Goal: Check status: Check status

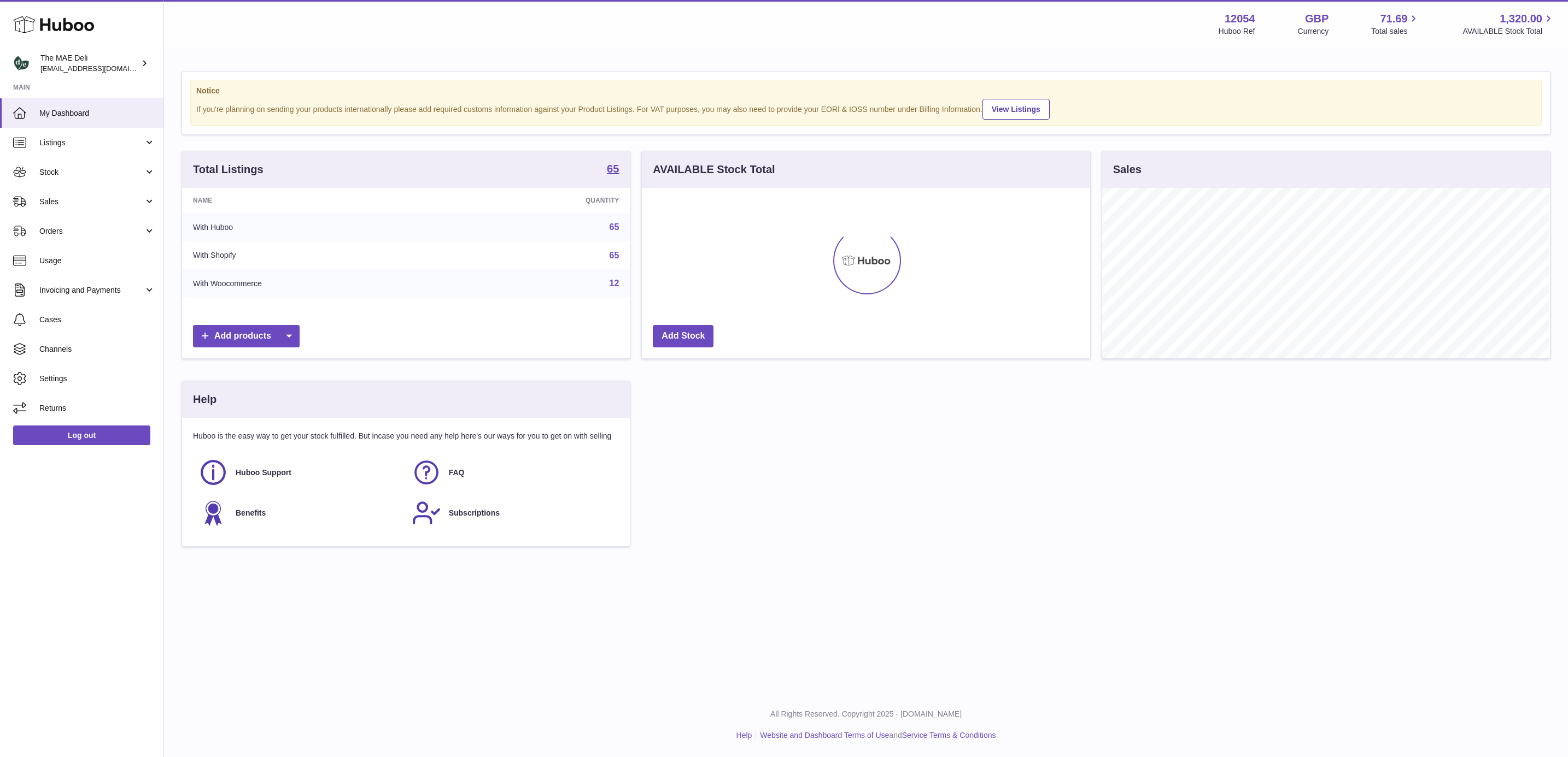
scroll to position [170, 447]
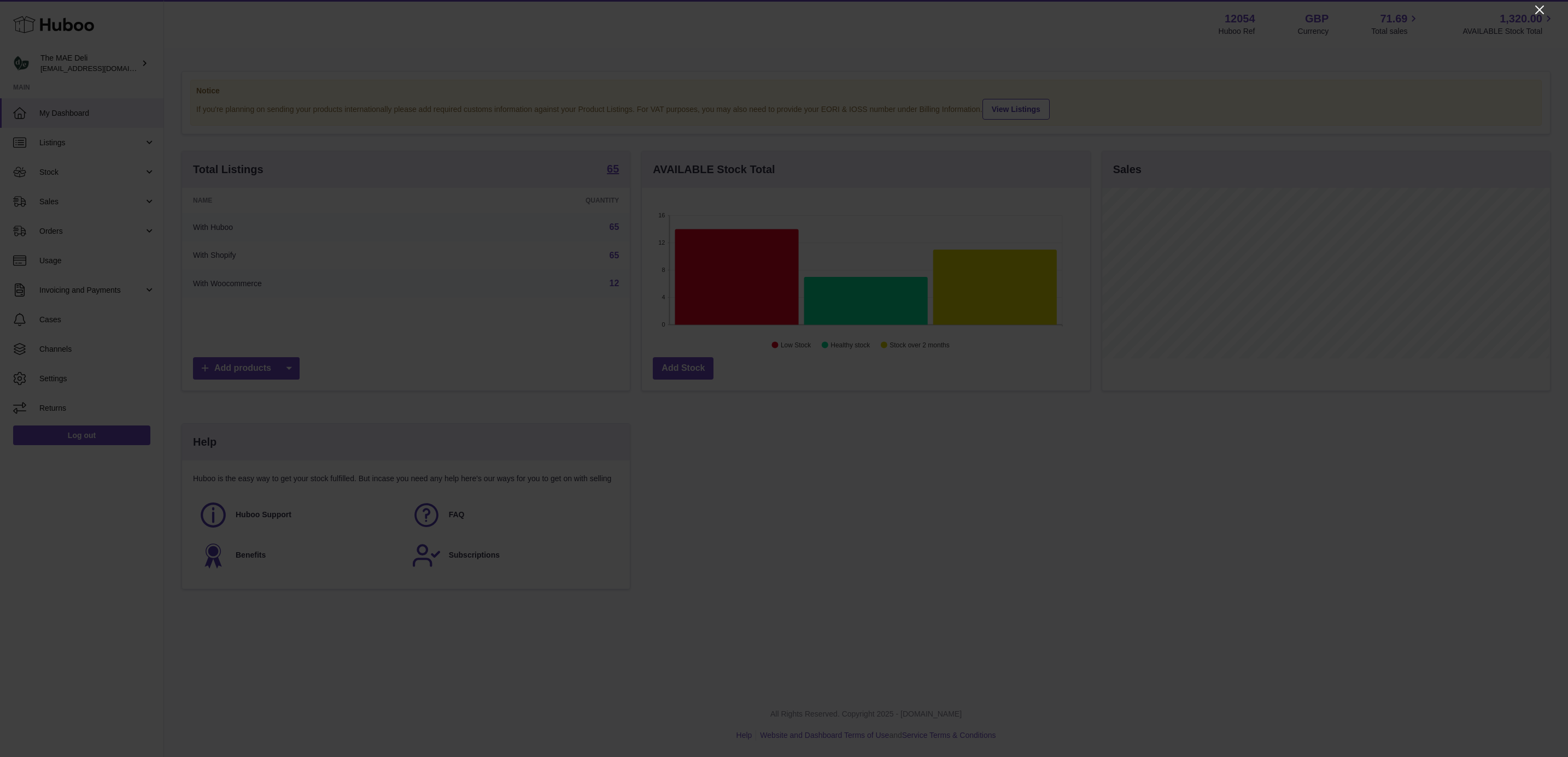
click at [1539, 10] on icon "Close" at bounding box center [1540, 10] width 9 height 9
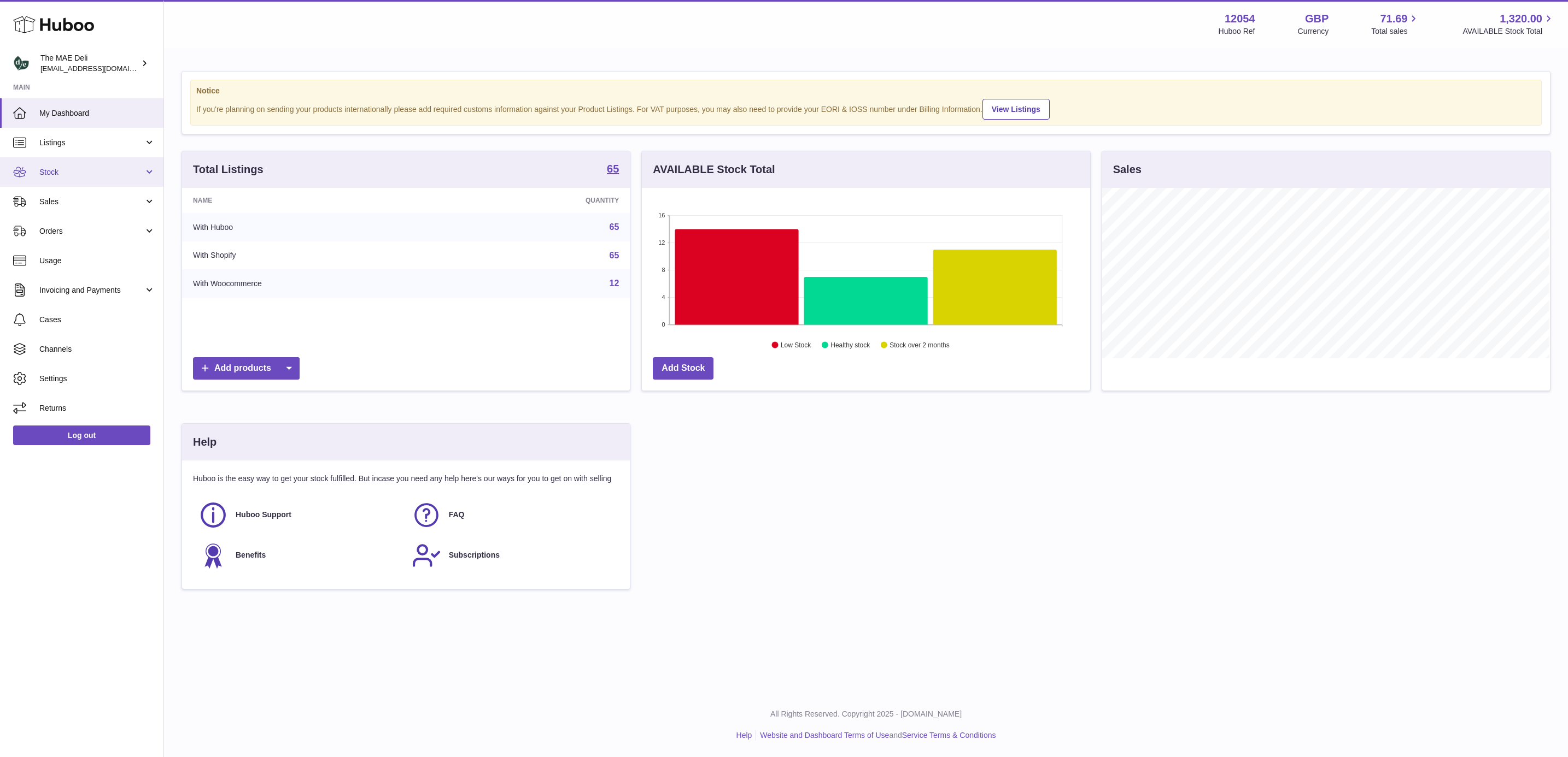
click at [95, 170] on span "Stock" at bounding box center [91, 172] width 104 height 10
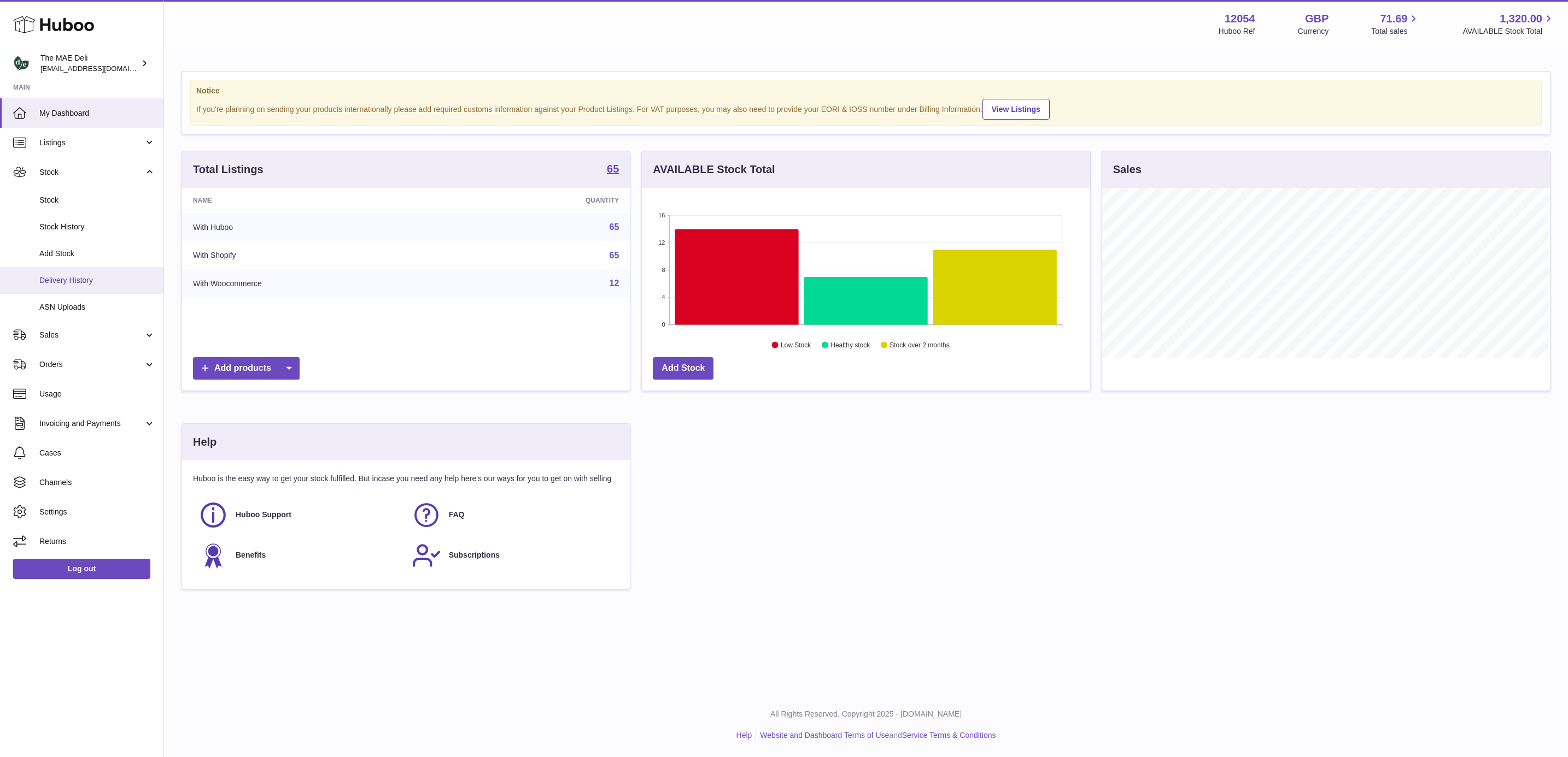
click at [74, 277] on span "Delivery History" at bounding box center [97, 281] width 116 height 10
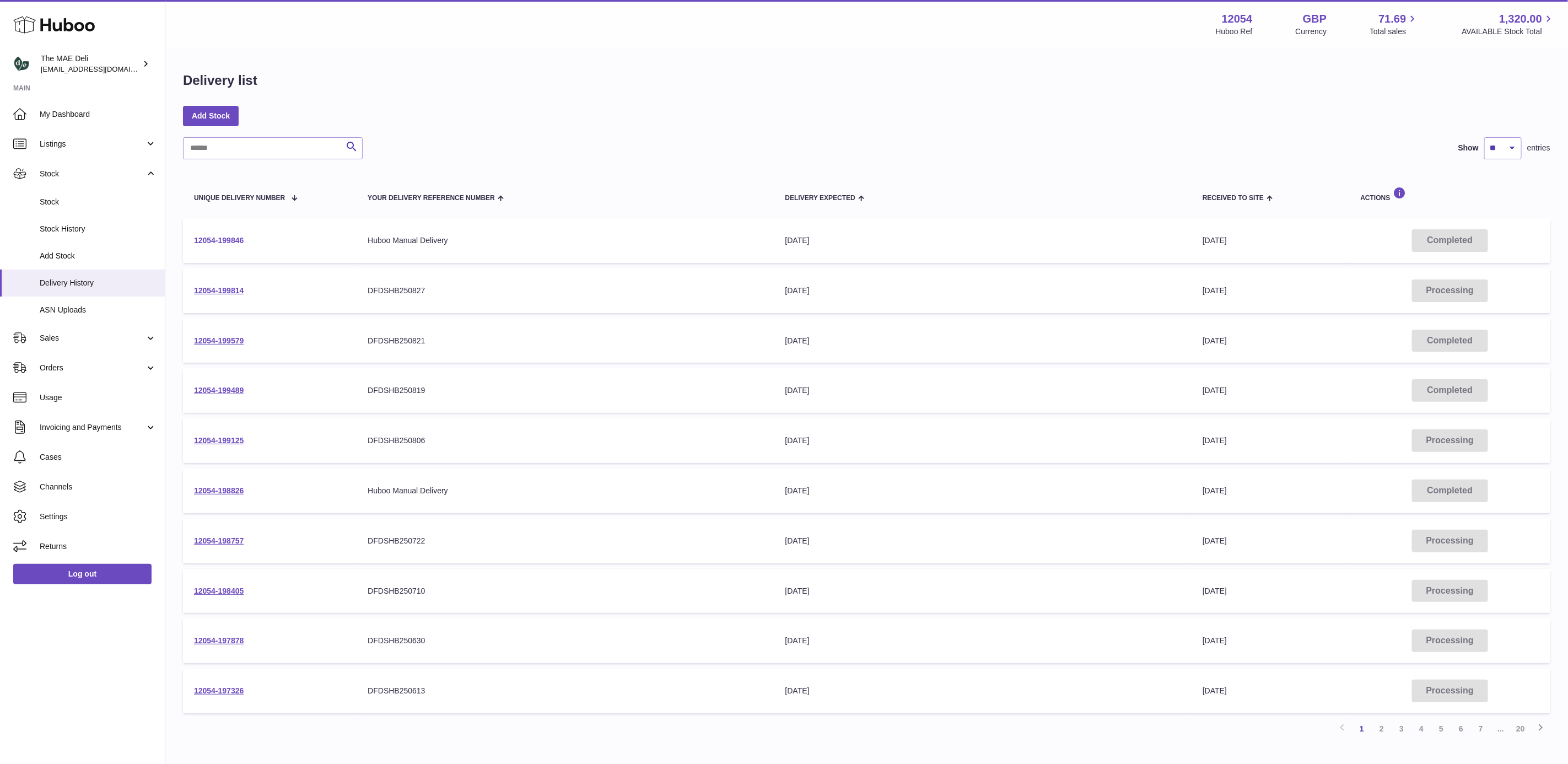
click at [230, 236] on link "12054-199846" at bounding box center [218, 240] width 50 height 9
click at [228, 287] on link "12054-199814" at bounding box center [218, 291] width 50 height 9
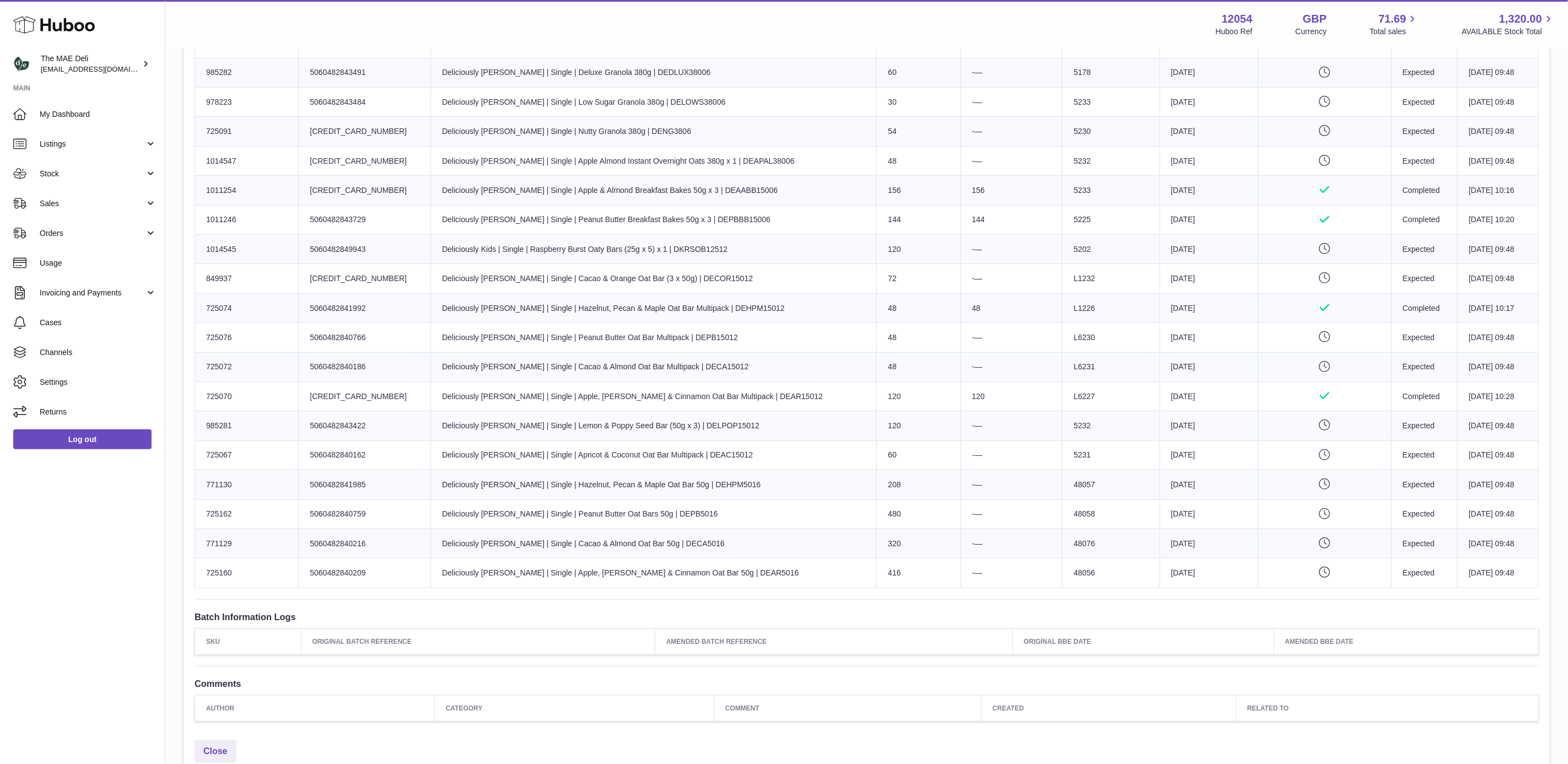
scroll to position [414, 0]
